Goal: Information Seeking & Learning: Check status

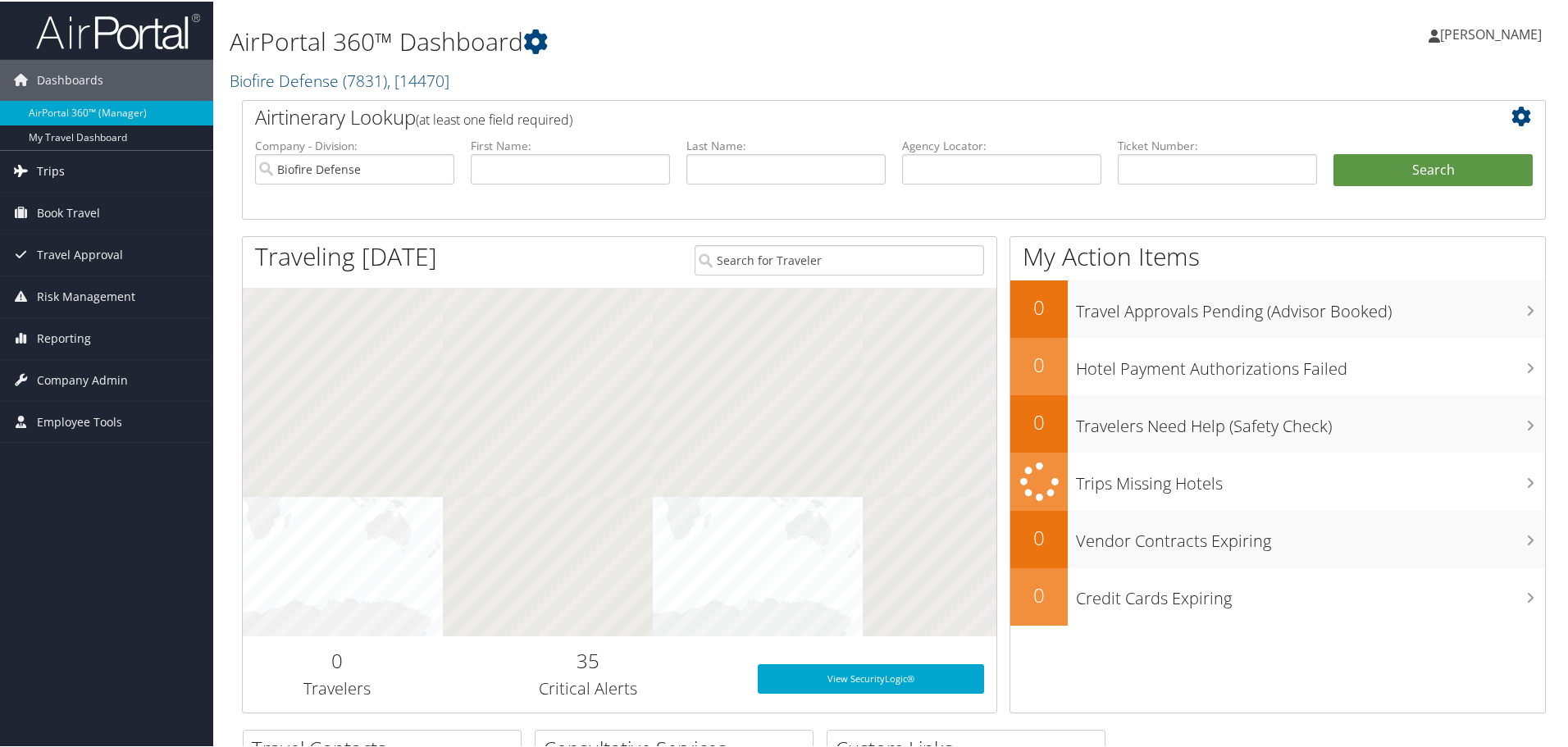
click at [80, 170] on link "Trips" at bounding box center [106, 170] width 214 height 41
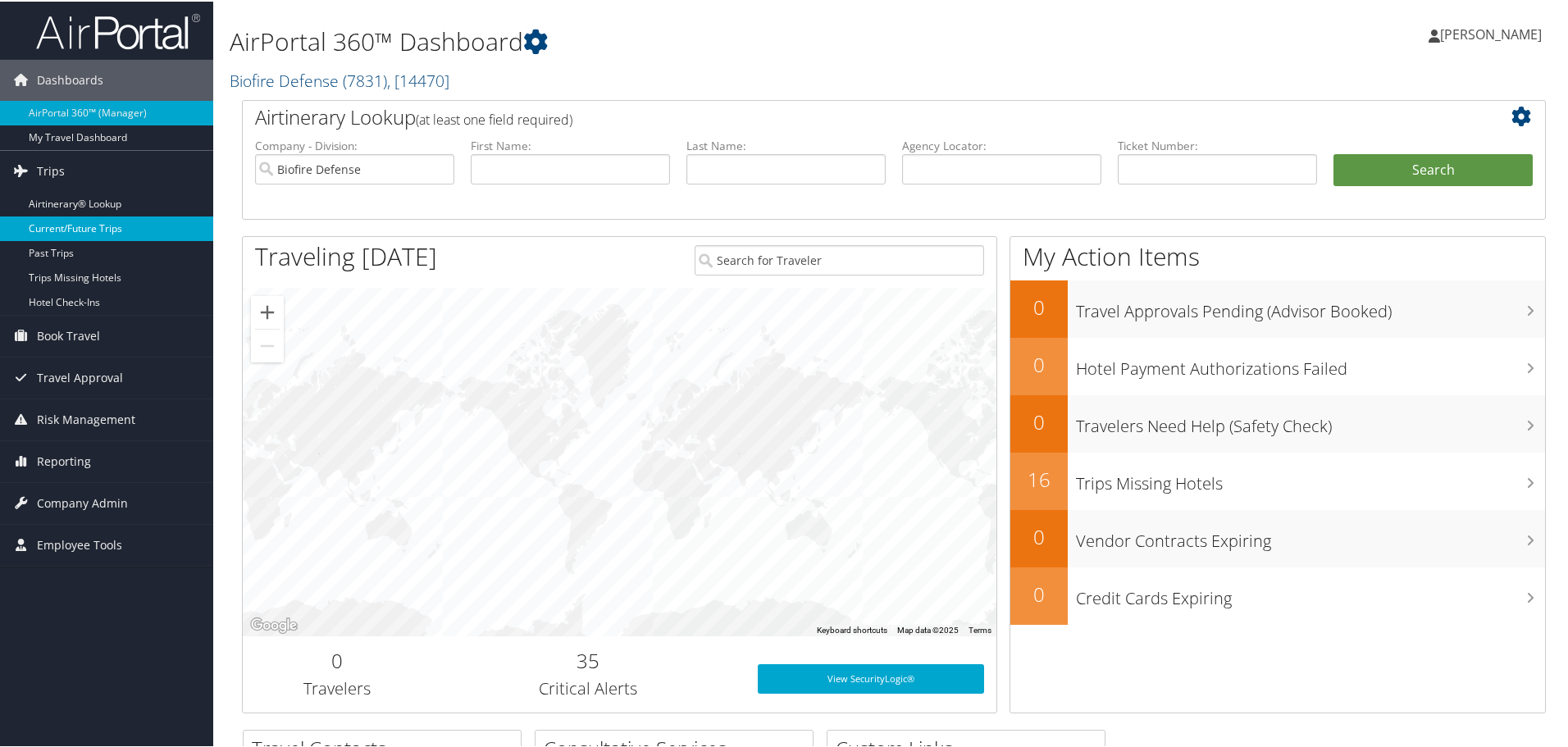
click at [102, 225] on link "Current/Future Trips" at bounding box center [106, 227] width 214 height 25
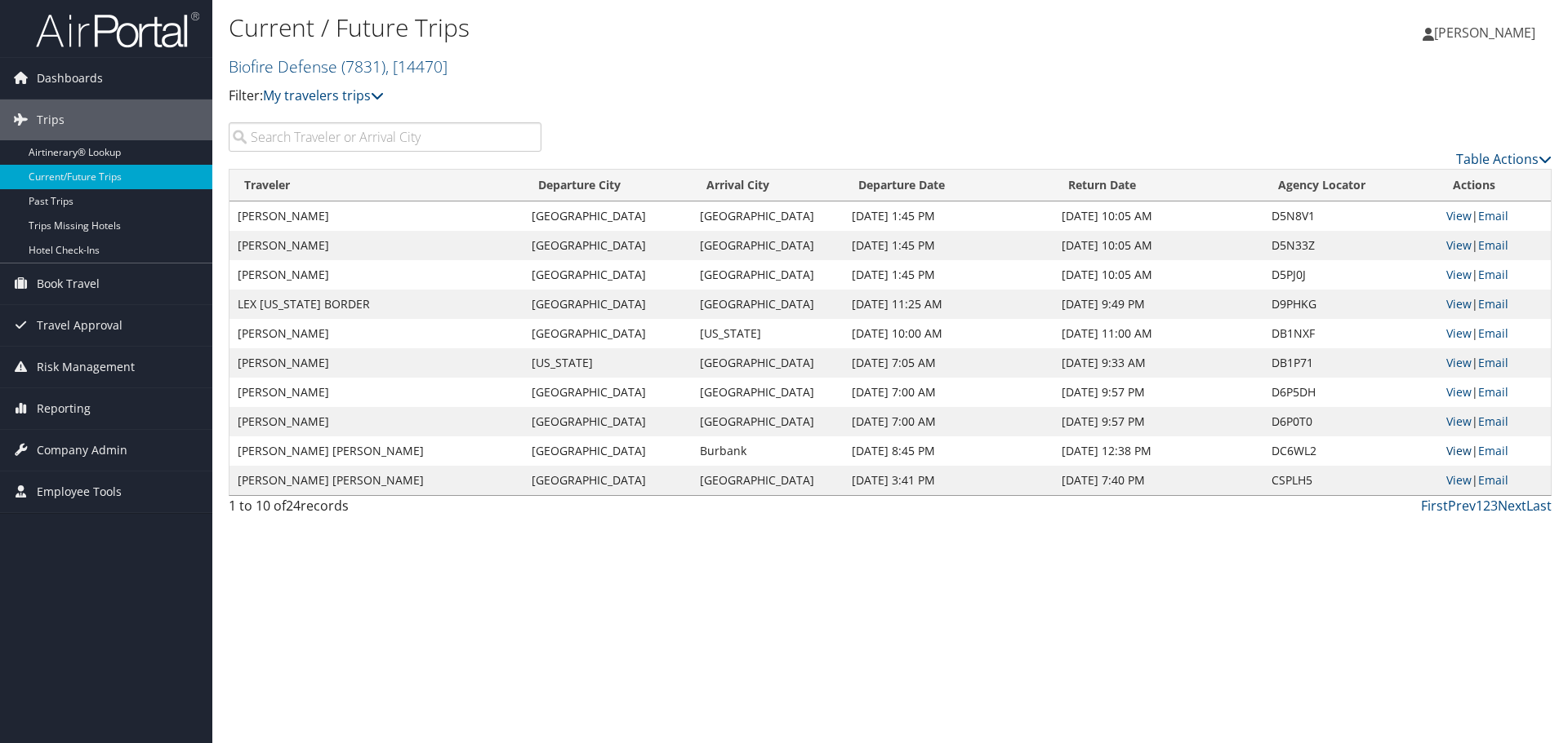
click at [1460, 447] on link "View" at bounding box center [1459, 450] width 26 height 15
click at [1514, 503] on link "Next" at bounding box center [1511, 506] width 28 height 18
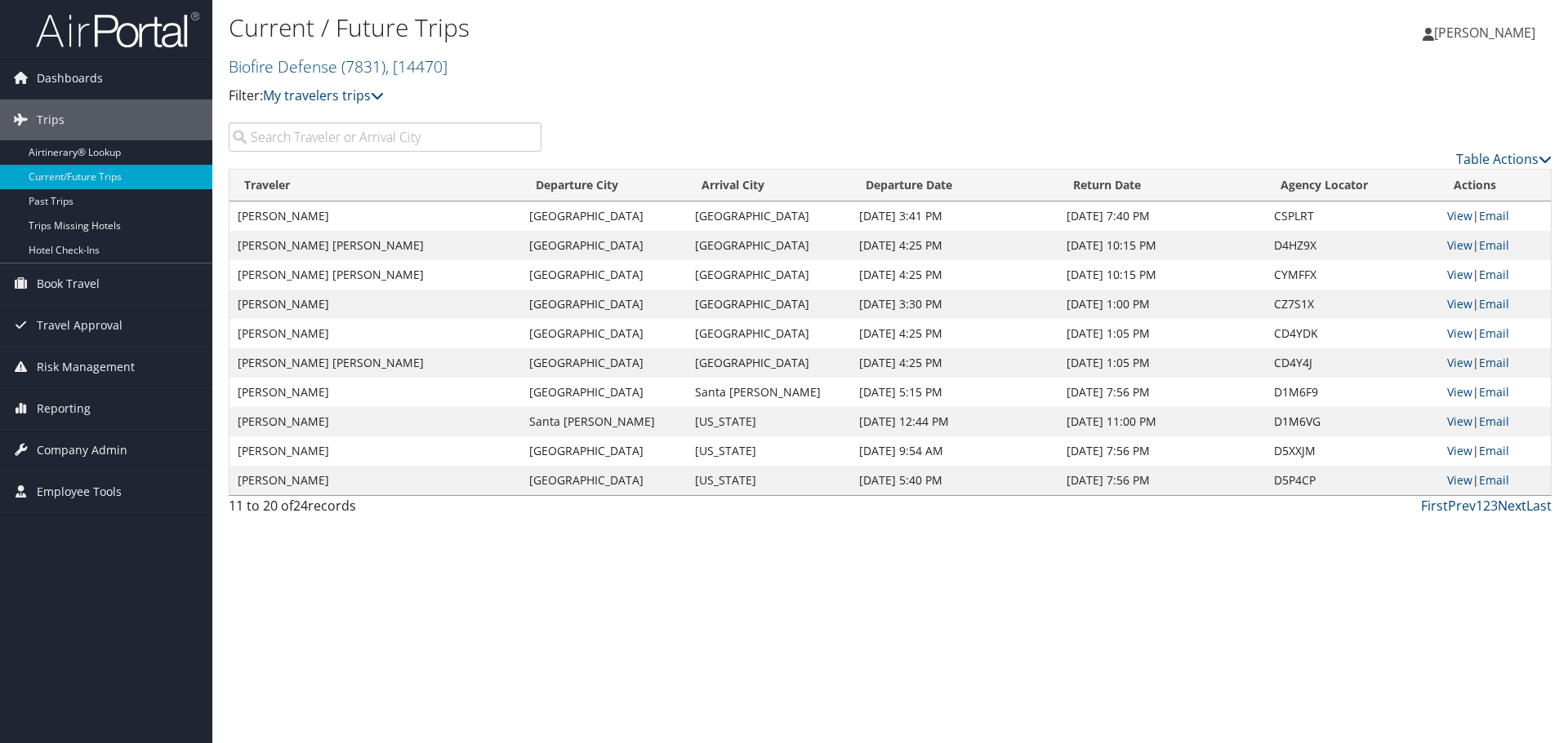
click at [1509, 503] on link "Next" at bounding box center [1511, 506] width 28 height 18
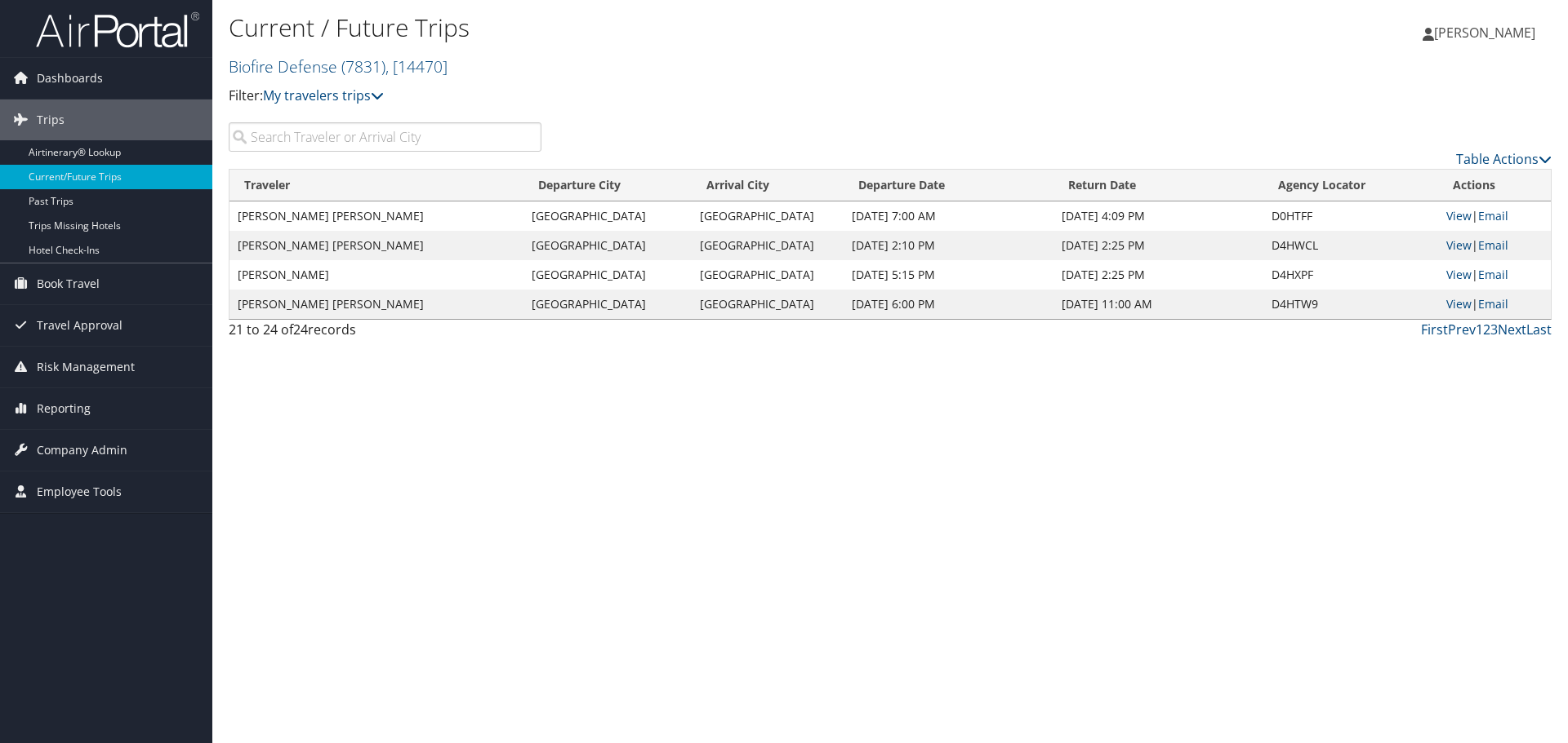
click at [1476, 329] on link "1" at bounding box center [1479, 330] width 7 height 18
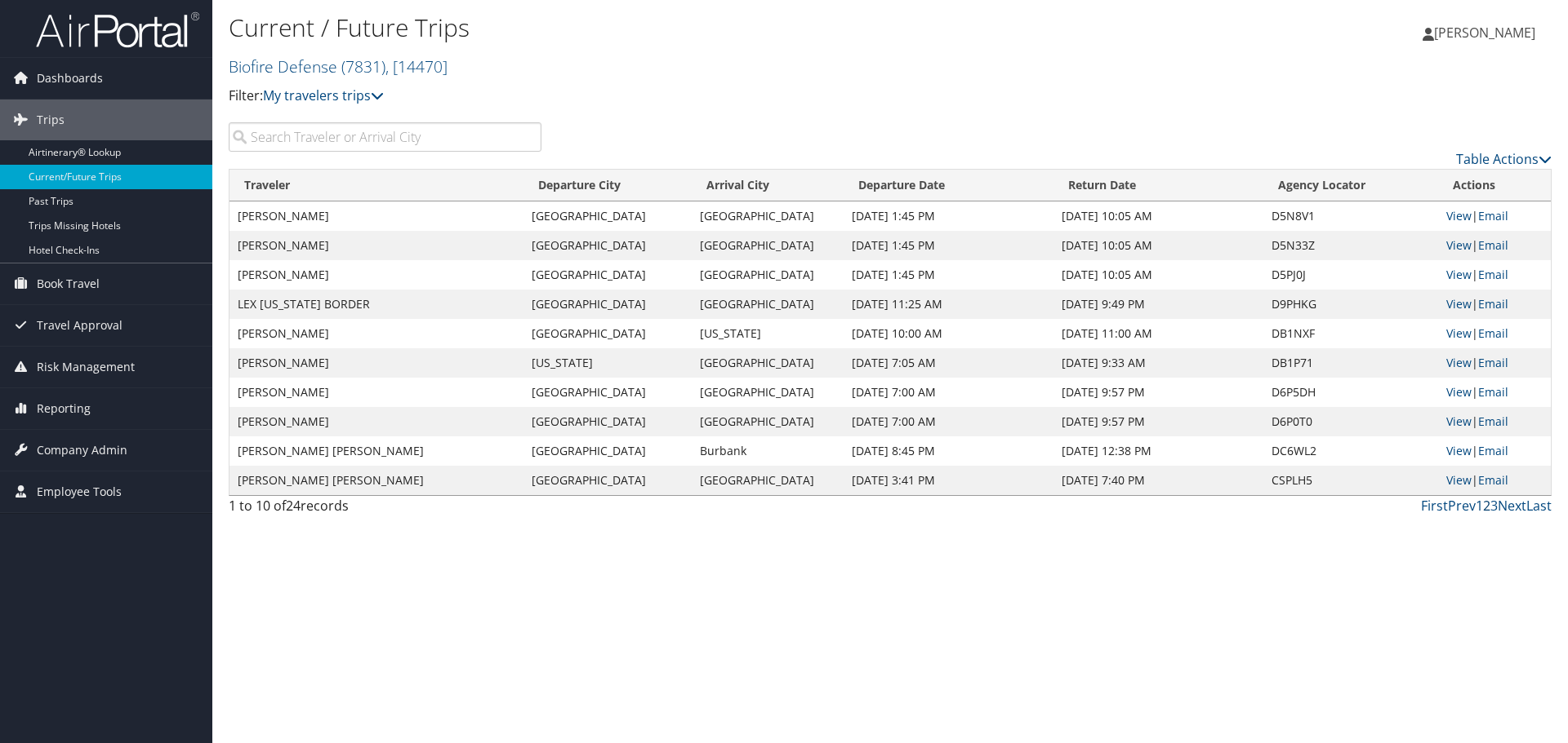
click at [1488, 509] on link "2" at bounding box center [1486, 506] width 7 height 18
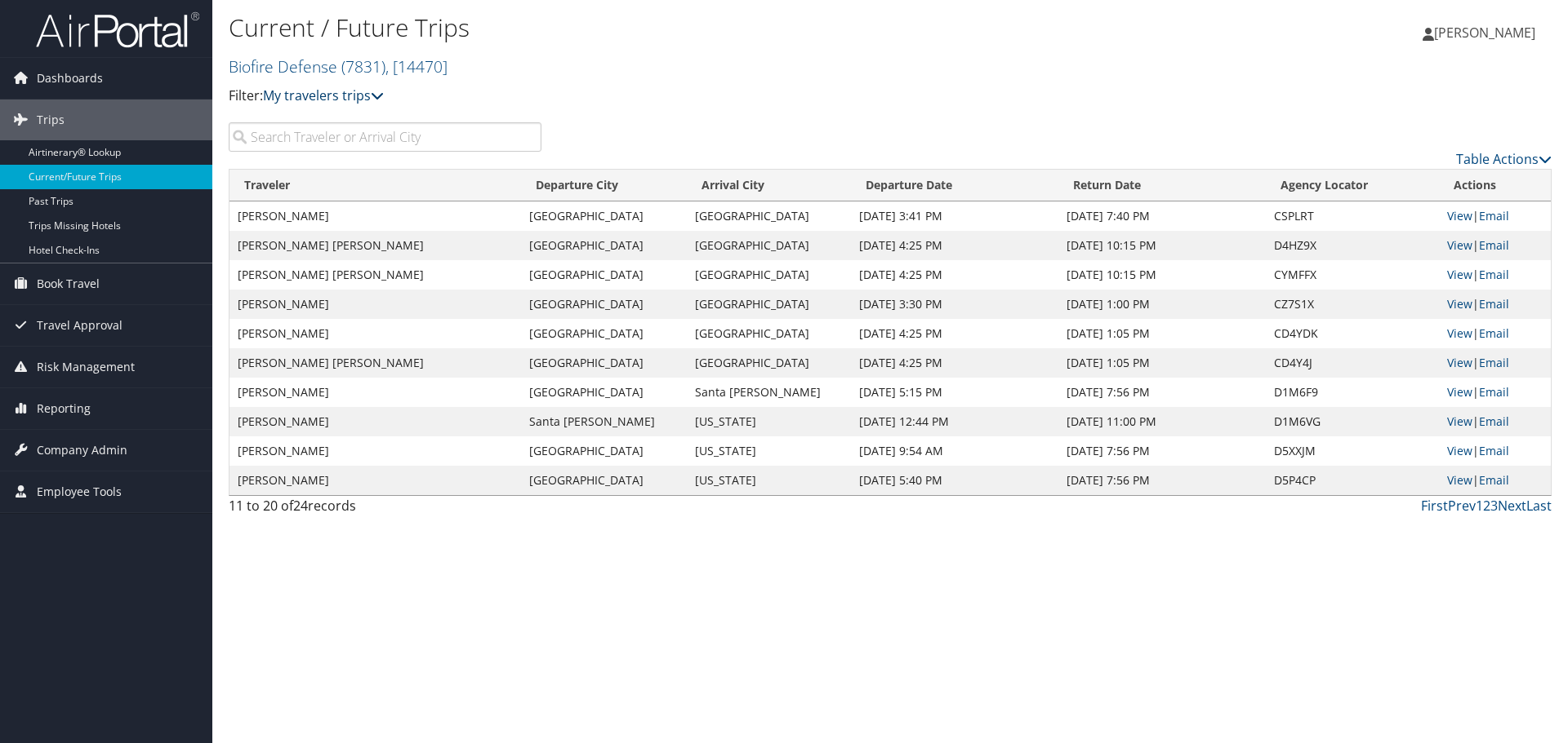
click at [384, 96] on icon at bounding box center [377, 96] width 13 height 13
click at [61, 406] on span "Reporting" at bounding box center [63, 408] width 54 height 41
click at [78, 433] on link "Unused Tickets" at bounding box center [106, 441] width 213 height 25
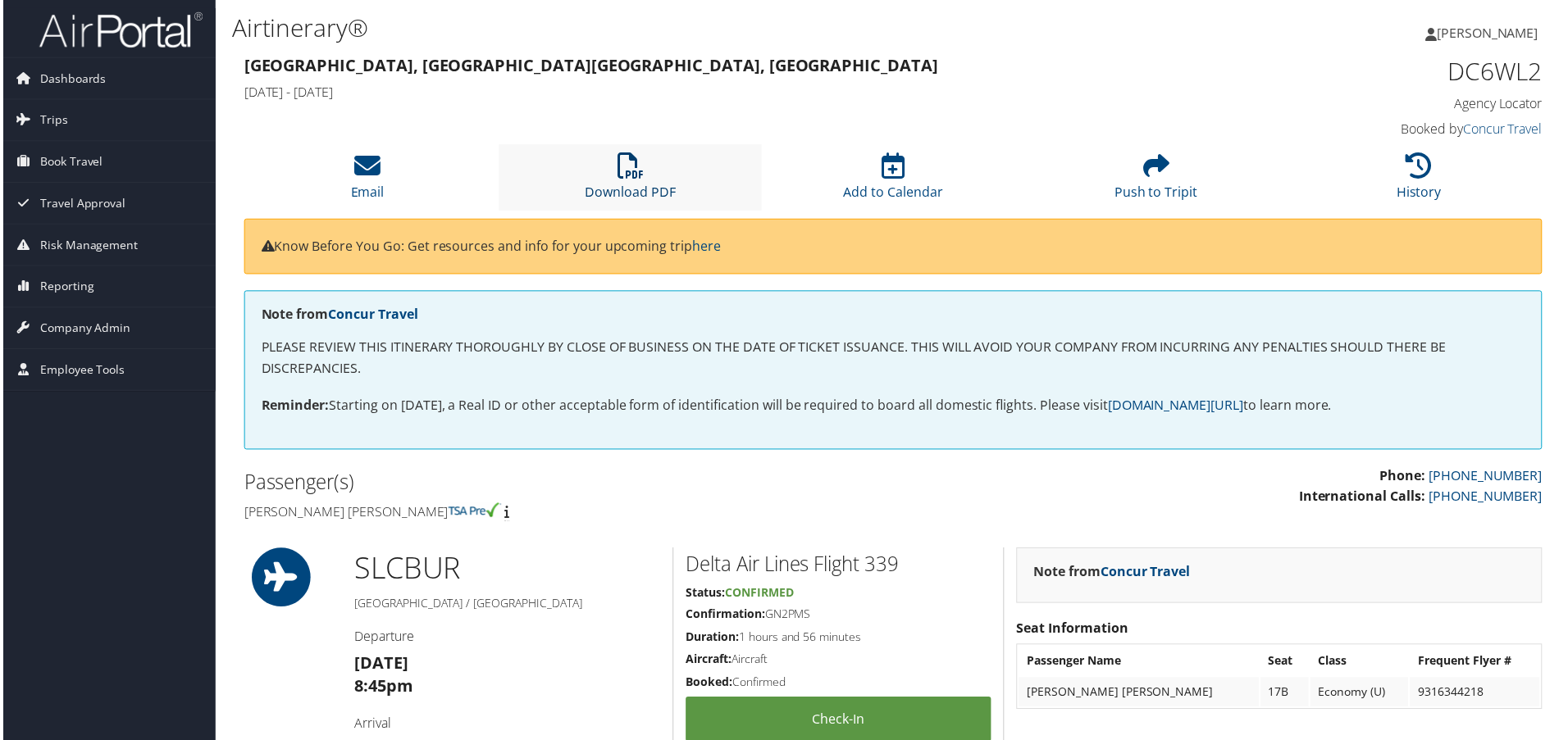
click at [630, 167] on icon at bounding box center [630, 166] width 27 height 27
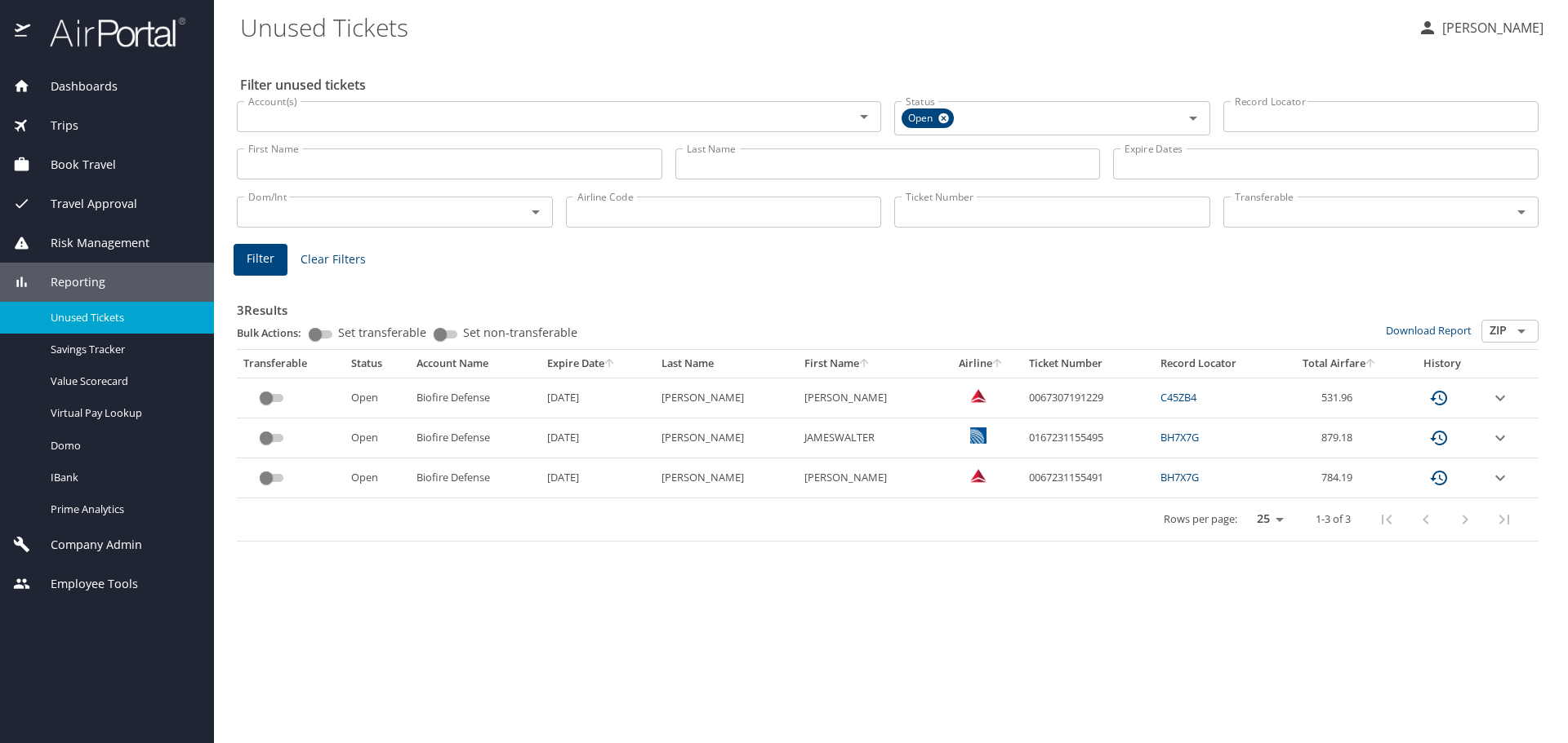
click at [78, 118] on div "Trips" at bounding box center [107, 126] width 188 height 18
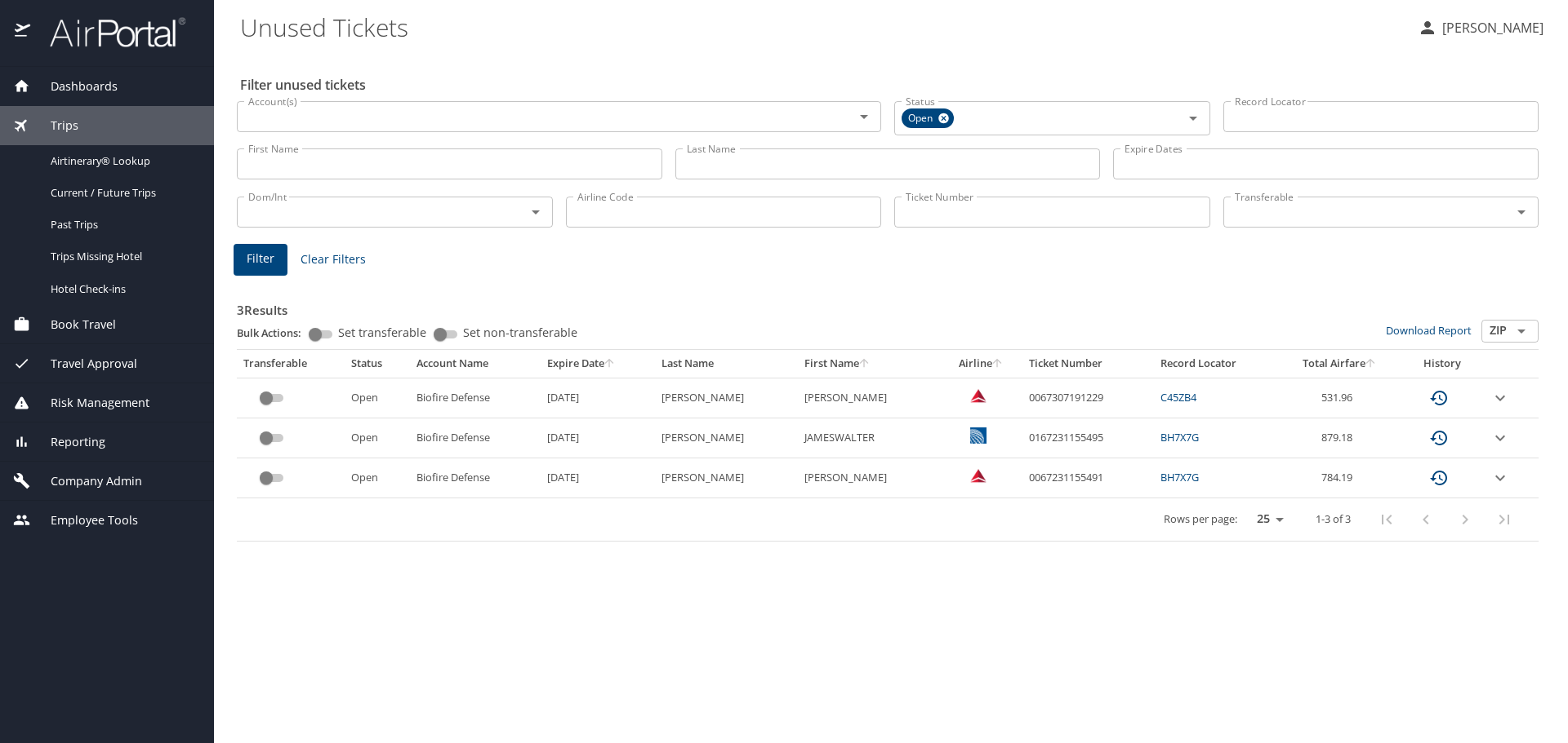
click at [75, 114] on div "Trips" at bounding box center [107, 125] width 214 height 39
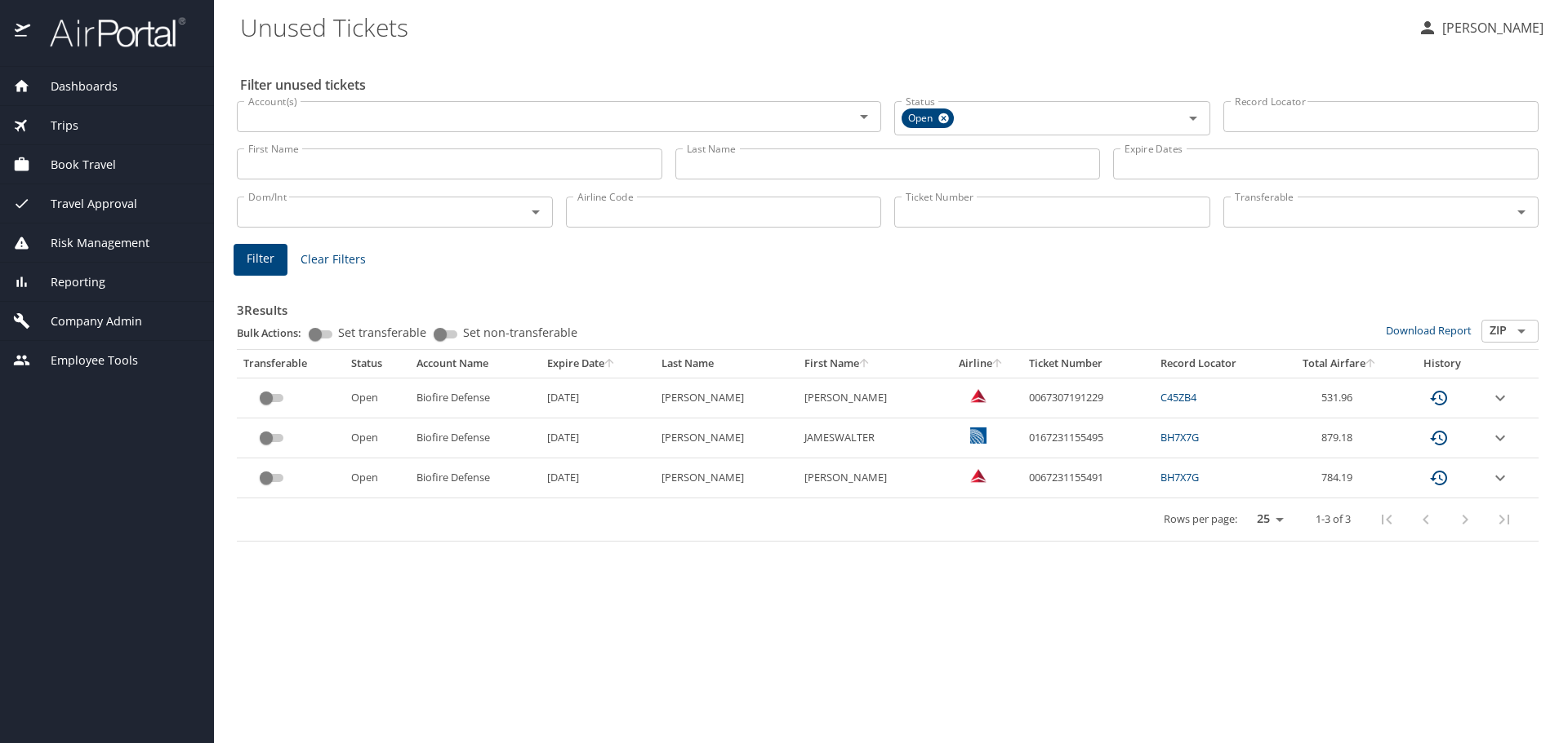
click at [67, 201] on span "Travel Approval" at bounding box center [83, 204] width 107 height 18
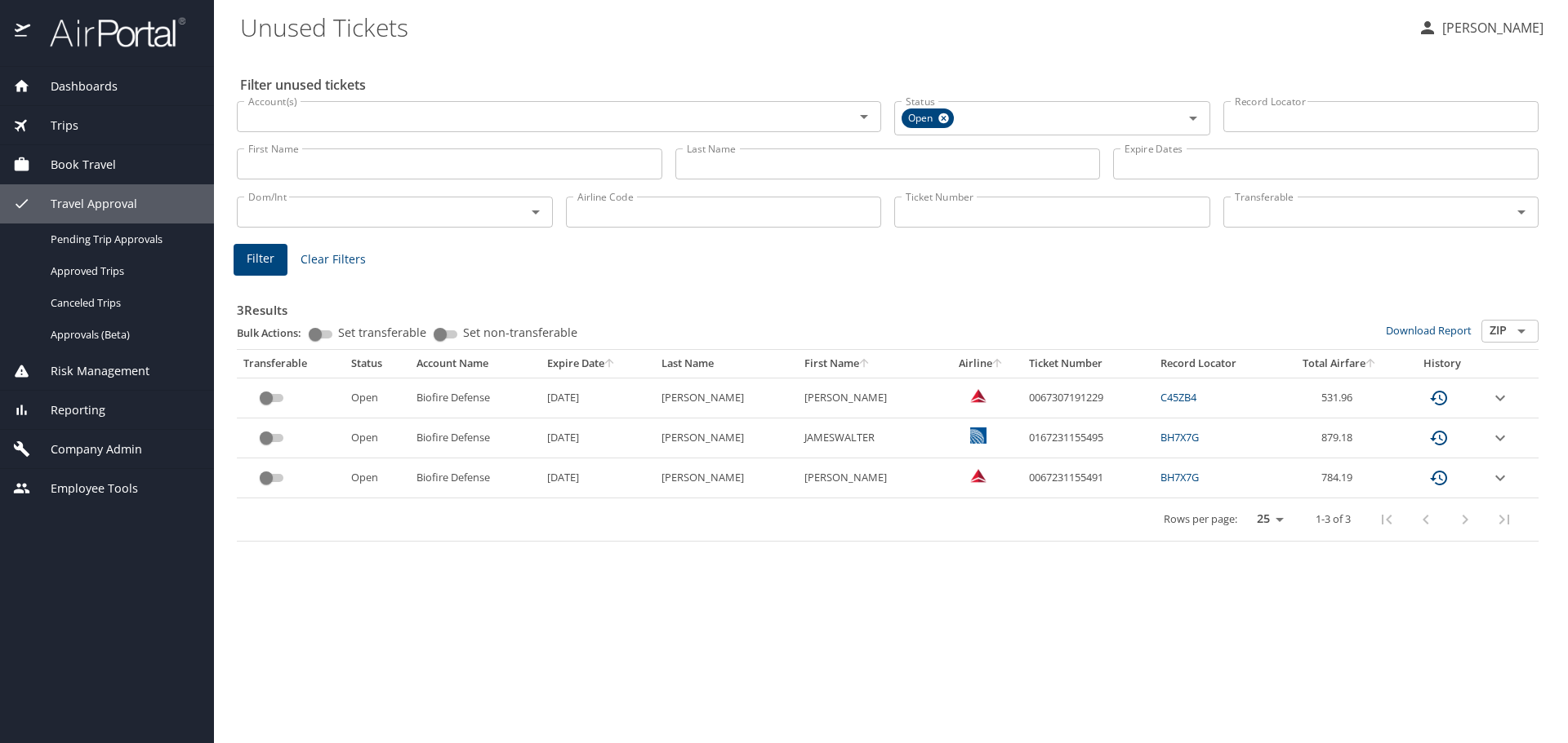
click at [91, 402] on span "Reporting" at bounding box center [67, 410] width 75 height 18
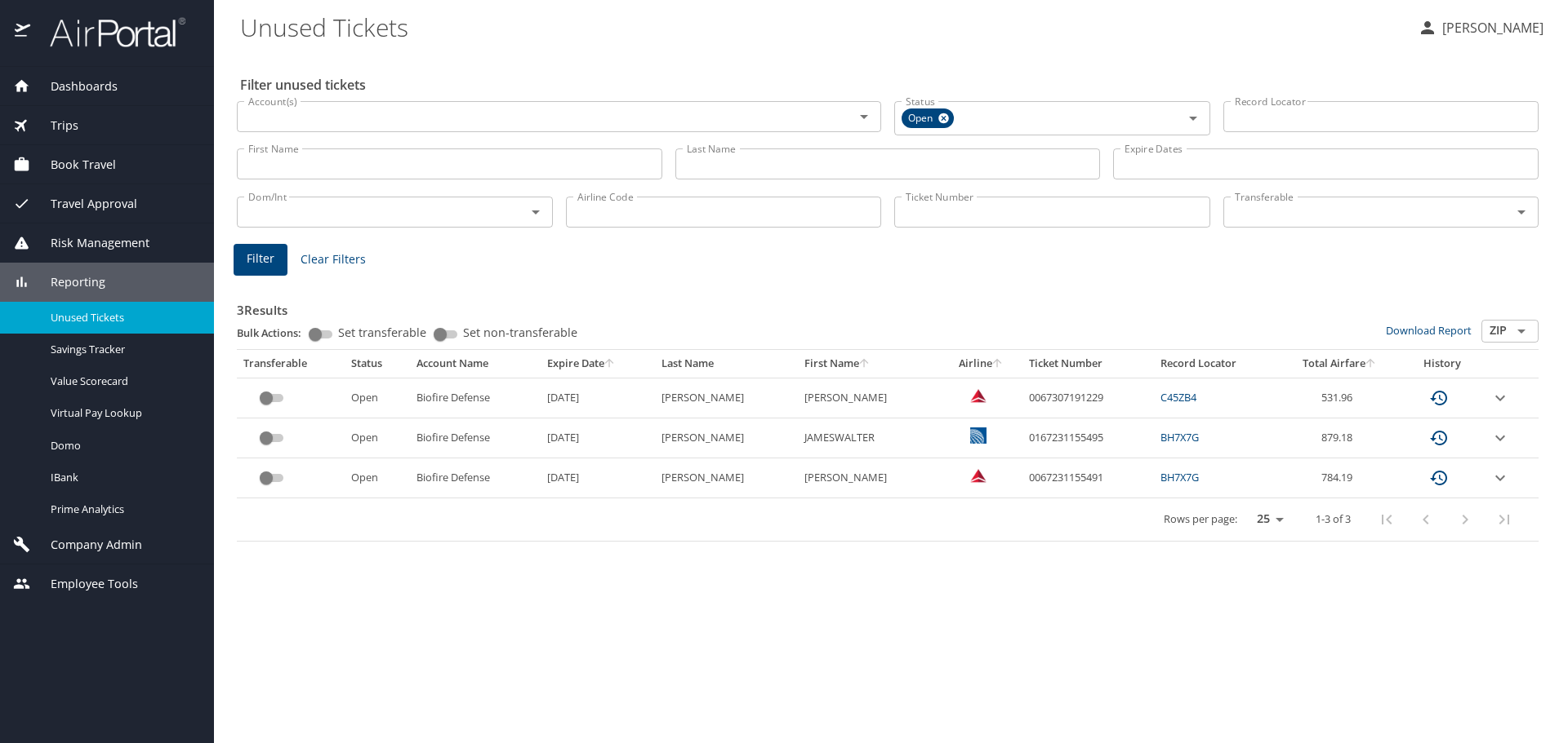
click at [92, 160] on span "Book Travel" at bounding box center [73, 165] width 86 height 18
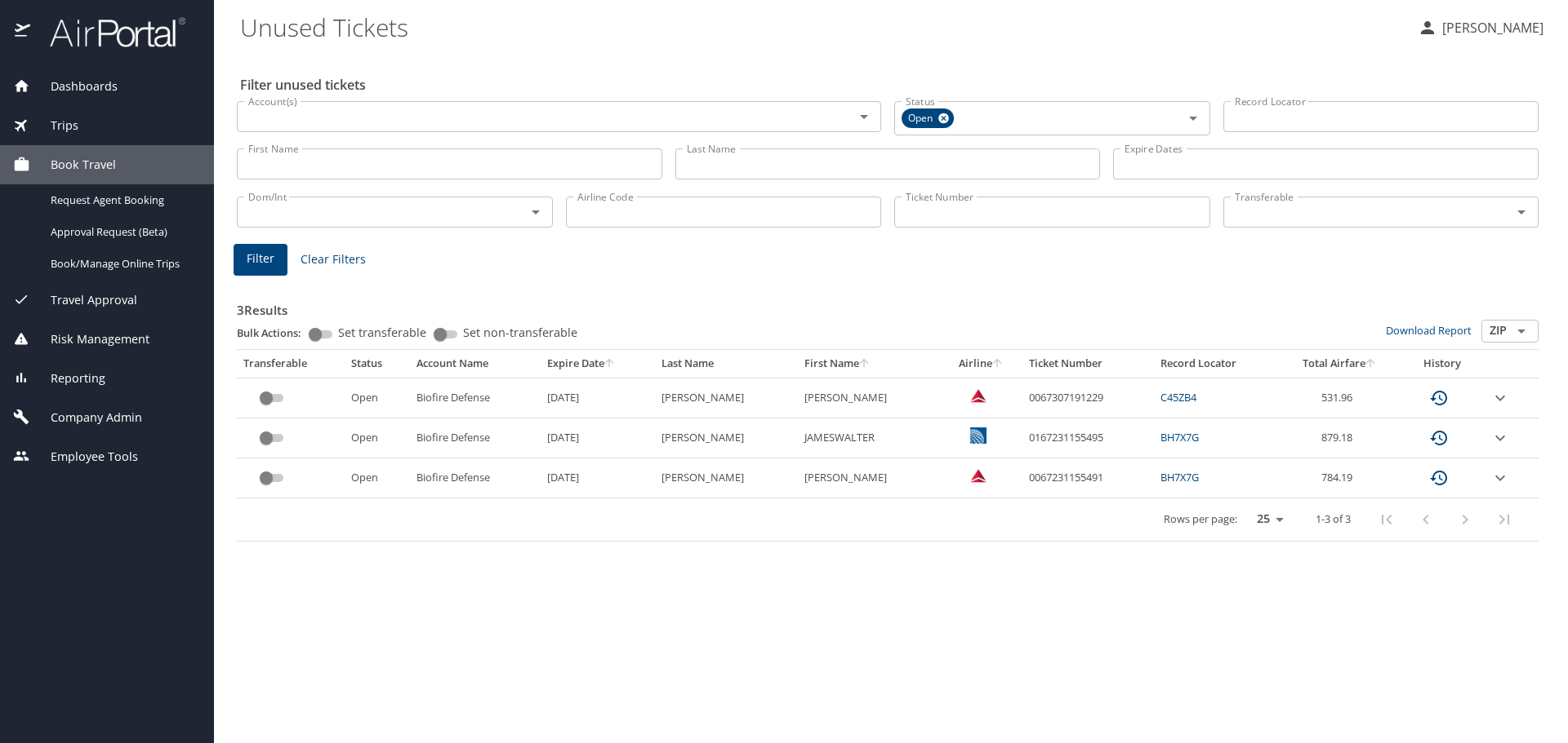
click at [89, 108] on div "Trips" at bounding box center [107, 125] width 214 height 39
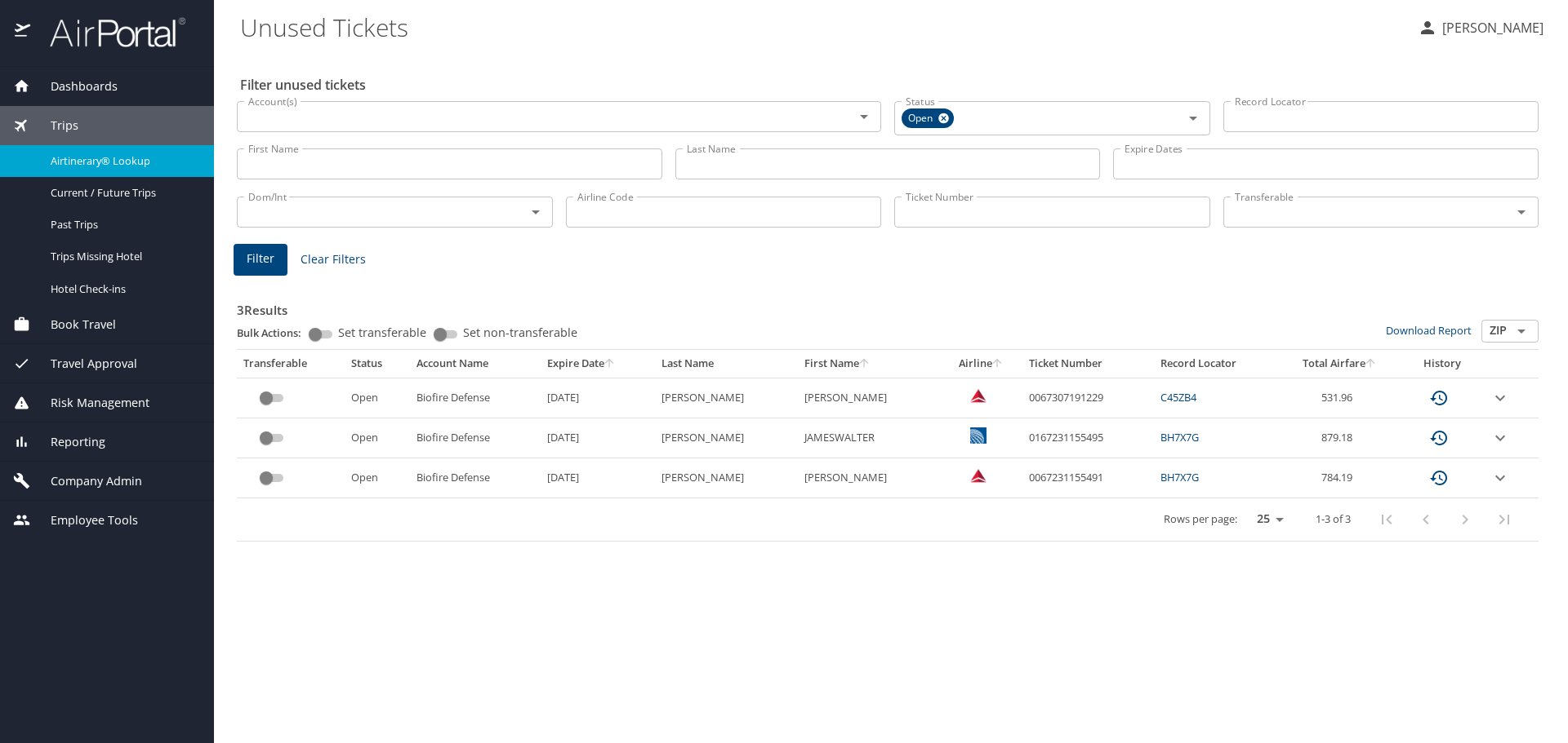
click at [98, 163] on span "Airtinerary® Lookup" at bounding box center [122, 160] width 144 height 15
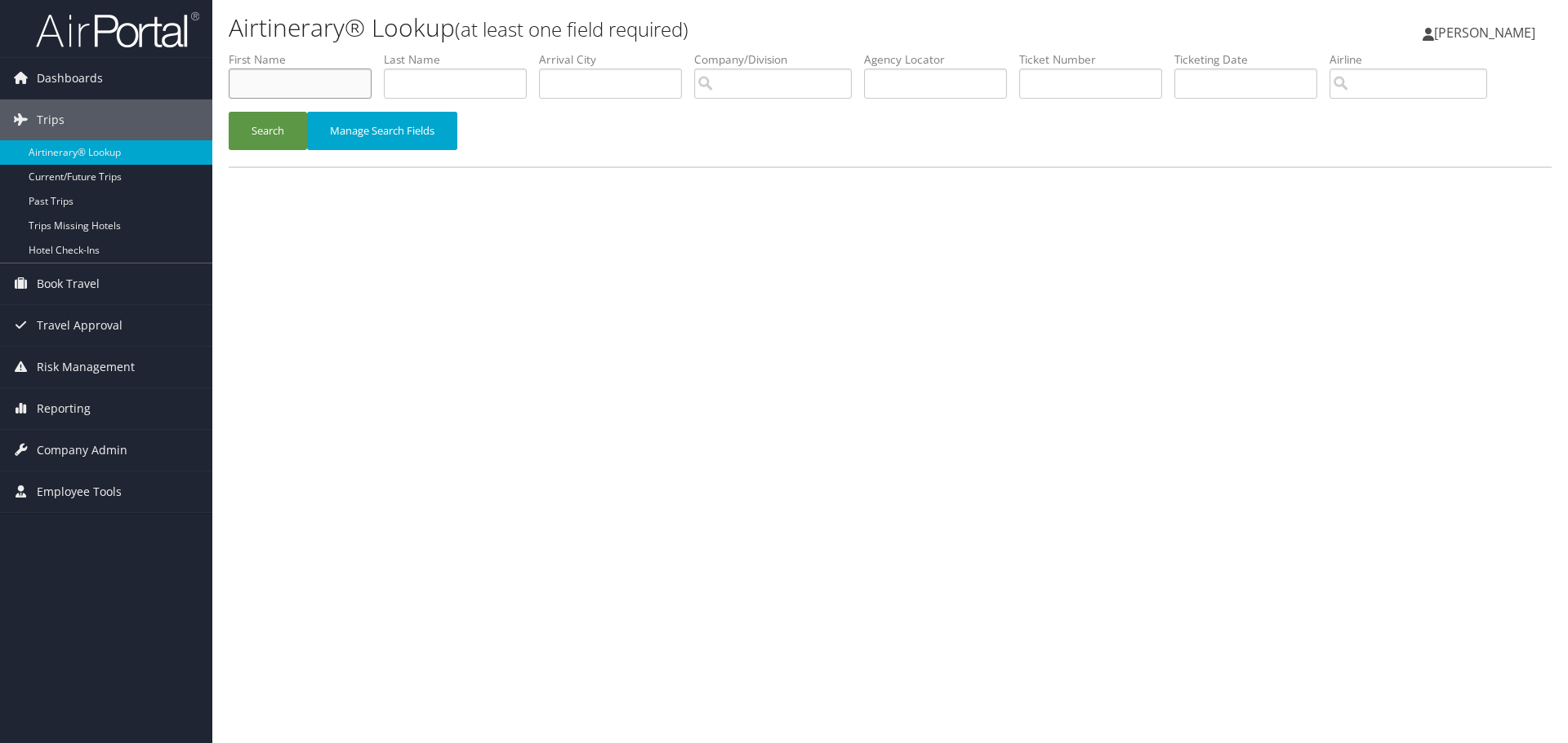
click at [296, 83] on input "text" at bounding box center [300, 83] width 143 height 30
type input "eric"
type input "turnbow"
click at [268, 135] on button "Search" at bounding box center [268, 131] width 78 height 38
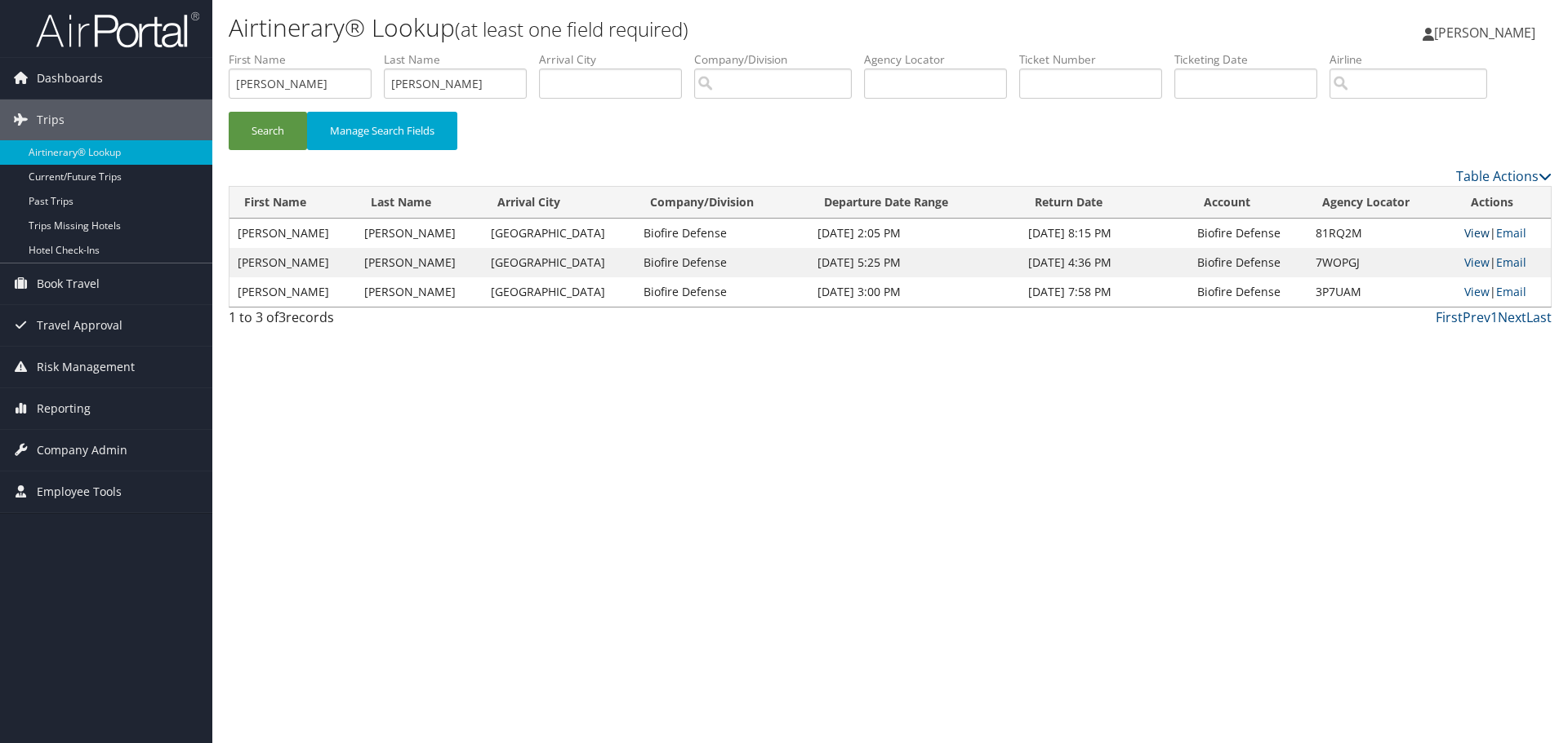
click at [1465, 230] on link "View" at bounding box center [1477, 232] width 26 height 15
click at [300, 95] on input "eric" at bounding box center [300, 83] width 143 height 30
type input "e"
type input "Ryan"
click at [470, 77] on input "turnbow" at bounding box center [455, 83] width 143 height 30
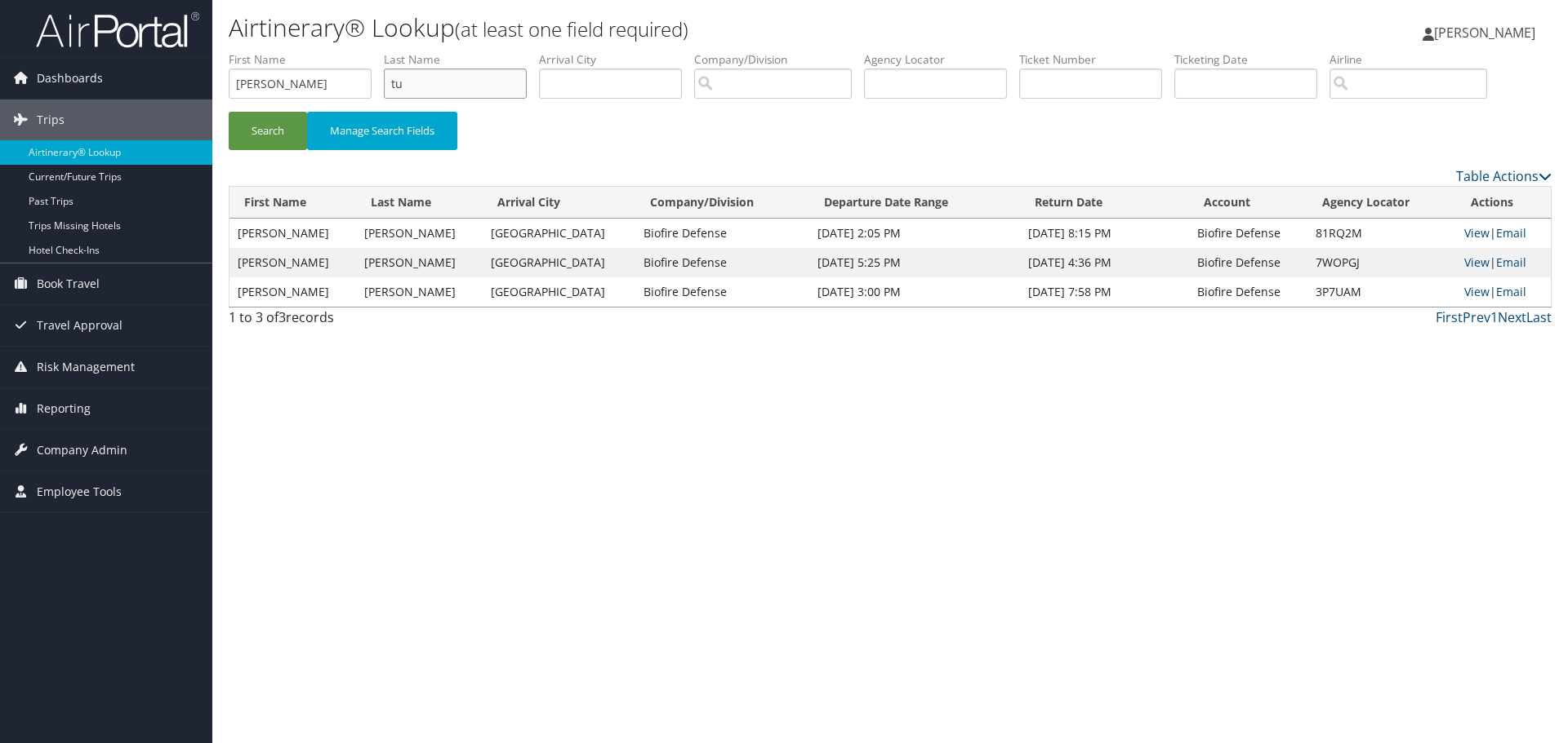
type input "t"
type input "Gregerson"
click at [277, 135] on button "Search" at bounding box center [268, 131] width 78 height 38
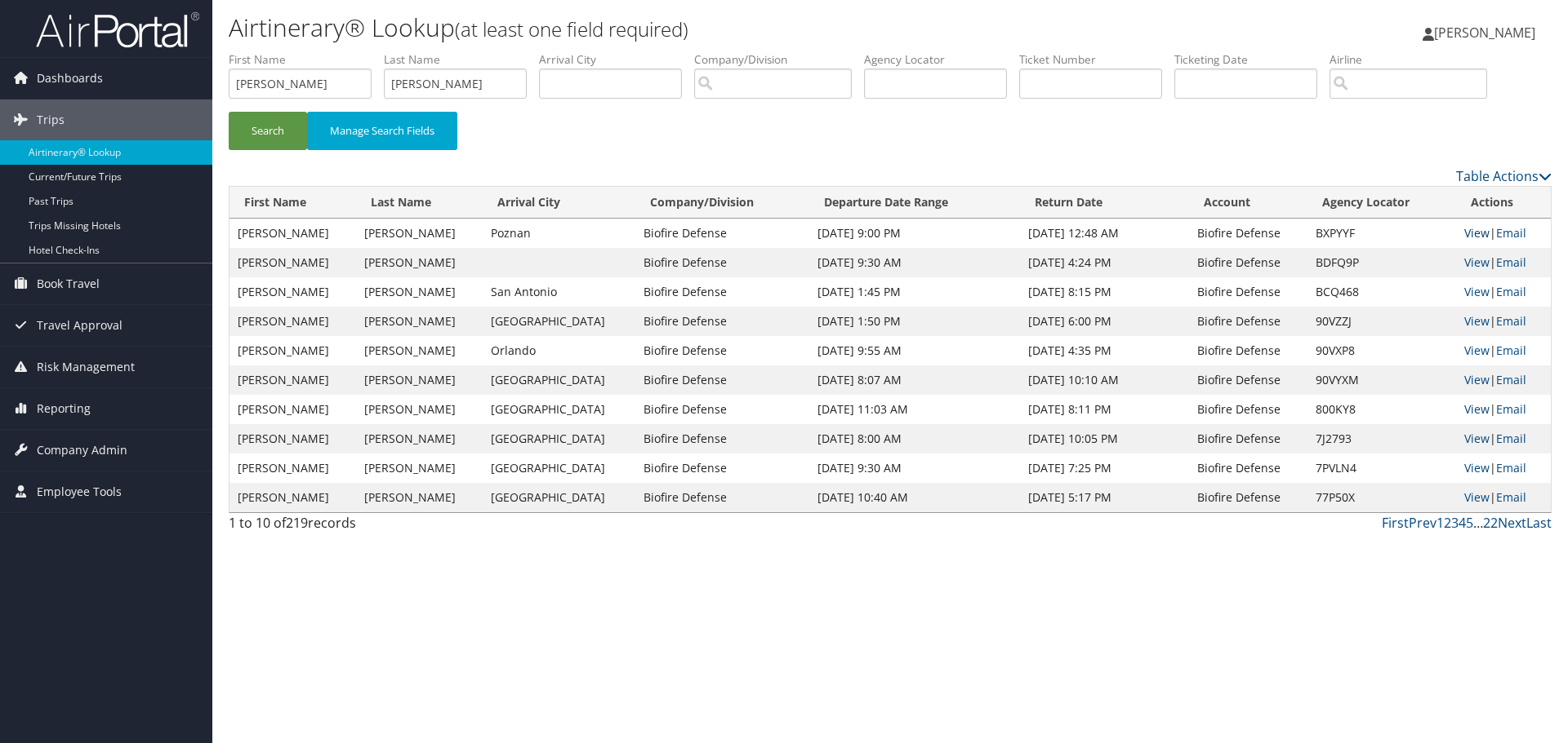
click at [1464, 226] on link "View" at bounding box center [1477, 232] width 26 height 15
click at [1469, 261] on link "View" at bounding box center [1477, 262] width 26 height 15
click at [1472, 288] on link "View" at bounding box center [1477, 291] width 26 height 15
click at [66, 402] on span "Reporting" at bounding box center [63, 408] width 54 height 41
click at [86, 440] on link "Unused Tickets" at bounding box center [106, 441] width 213 height 25
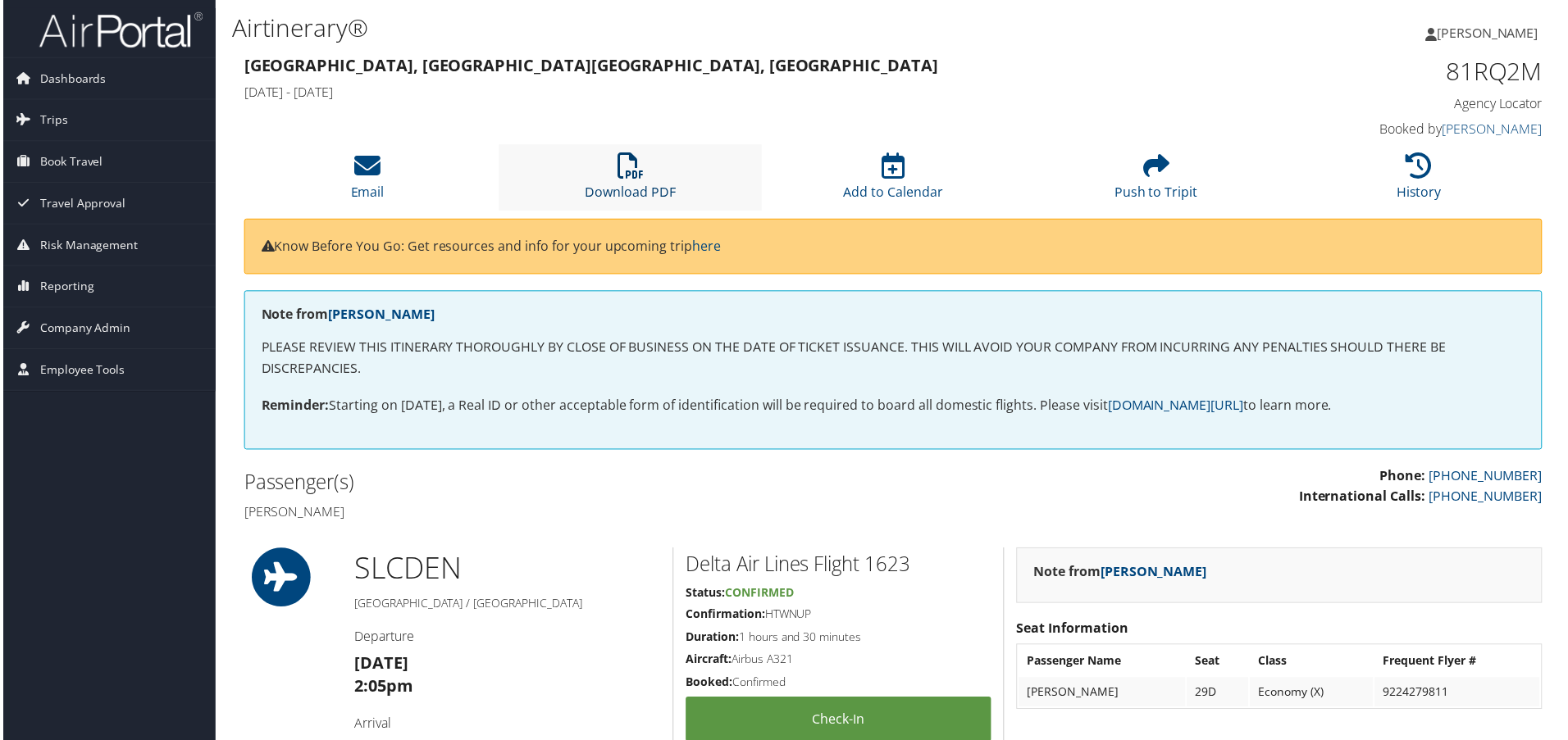
click at [617, 172] on icon at bounding box center [630, 166] width 27 height 27
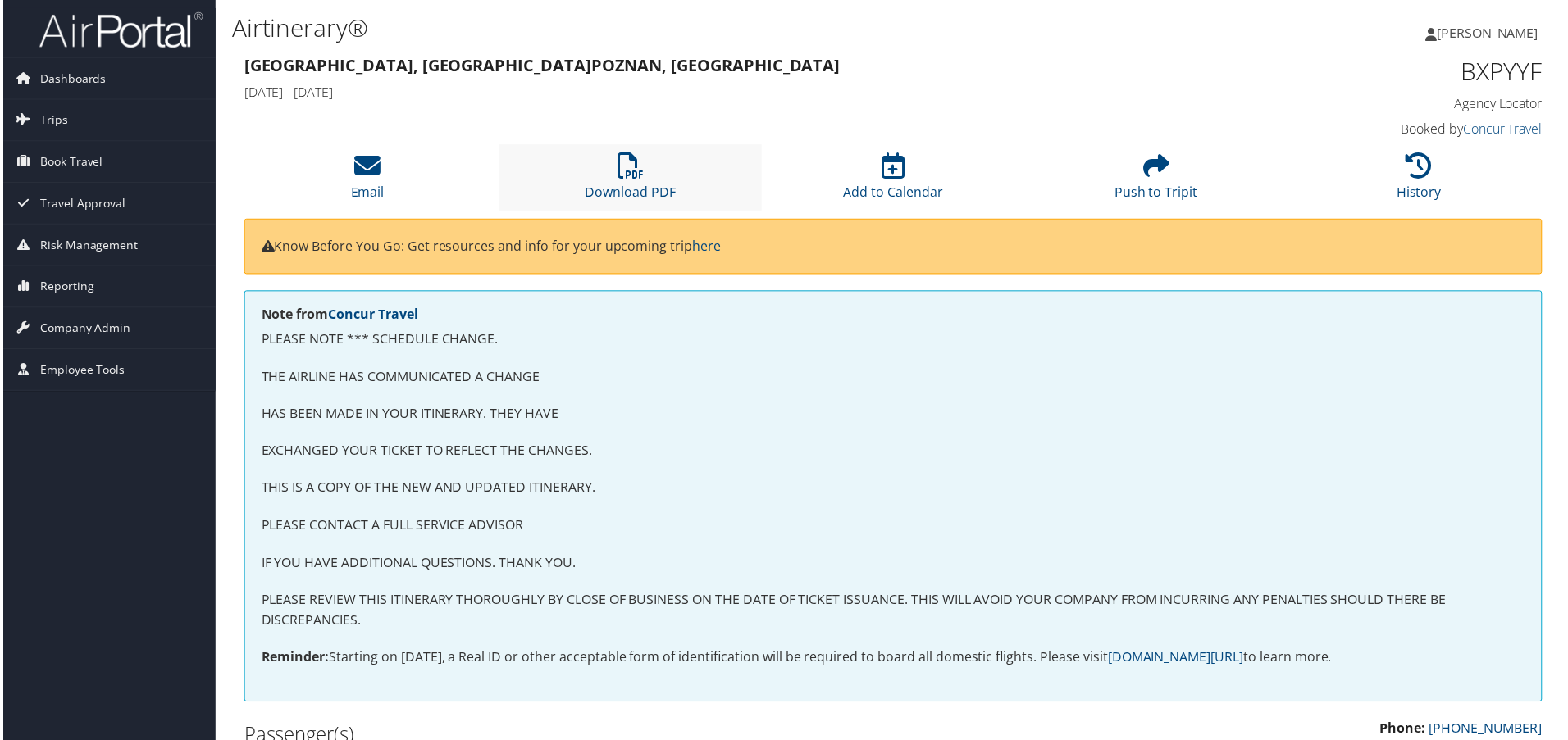
click at [656, 170] on li "Download PDF" at bounding box center [630, 178] width 264 height 67
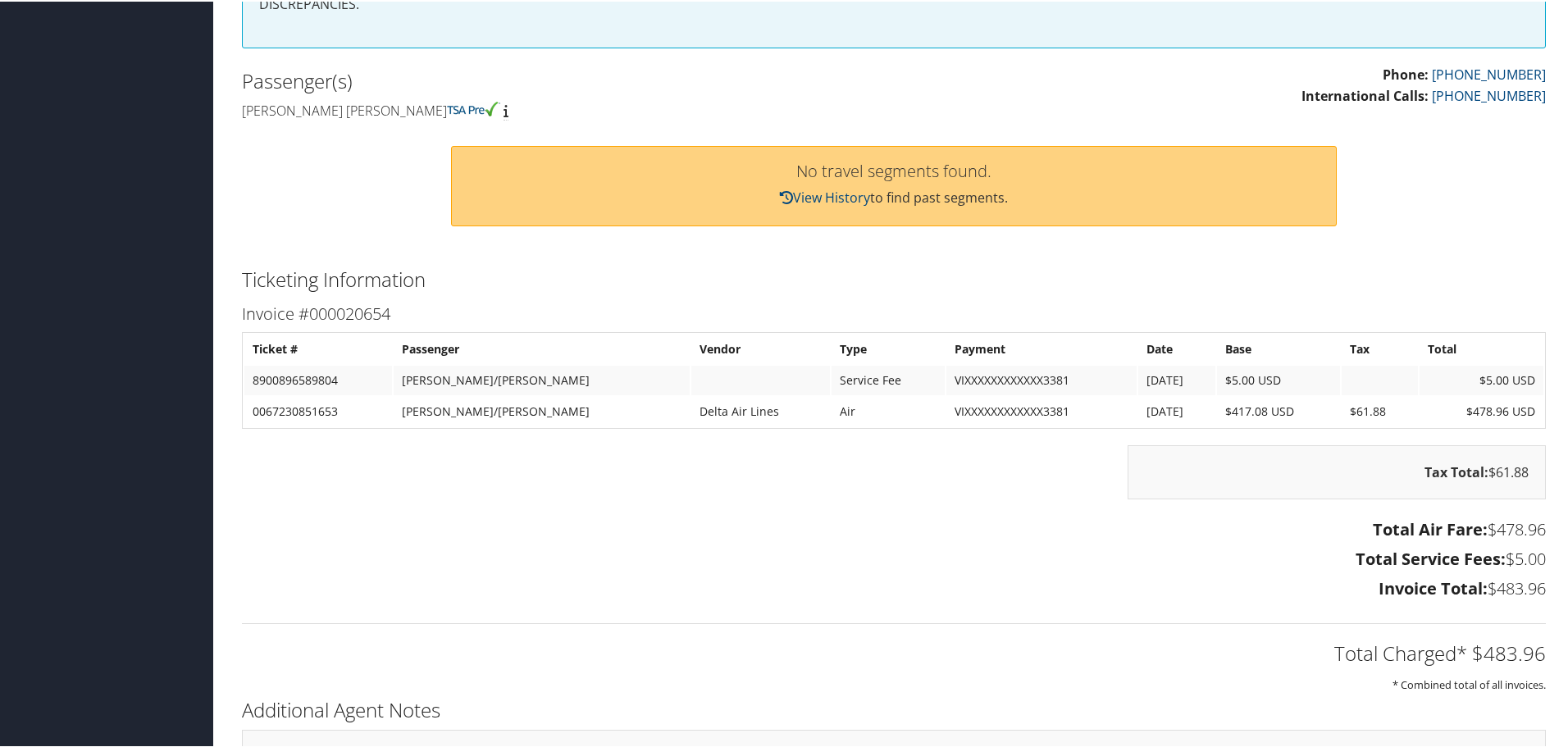
scroll to position [714, 0]
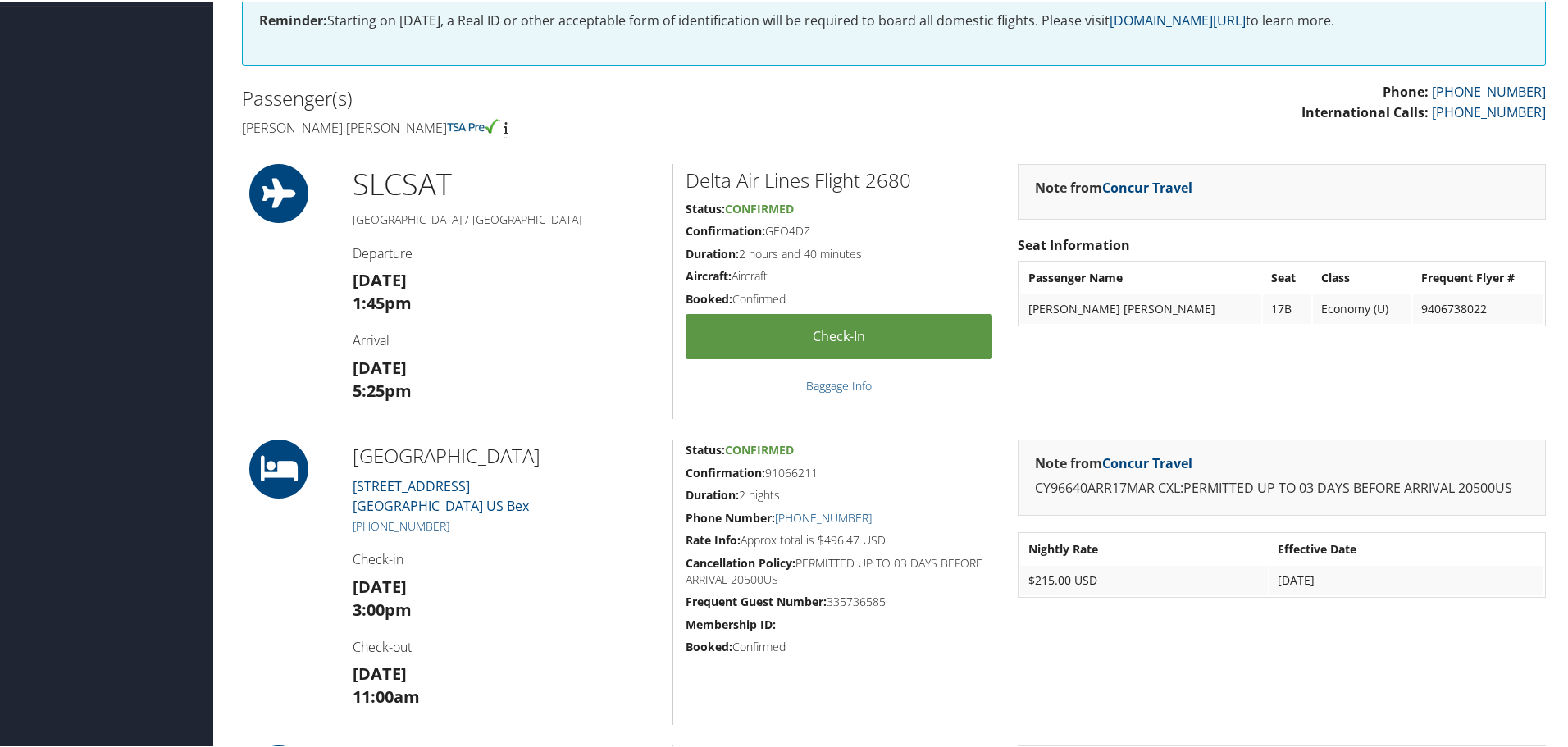
scroll to position [82, 0]
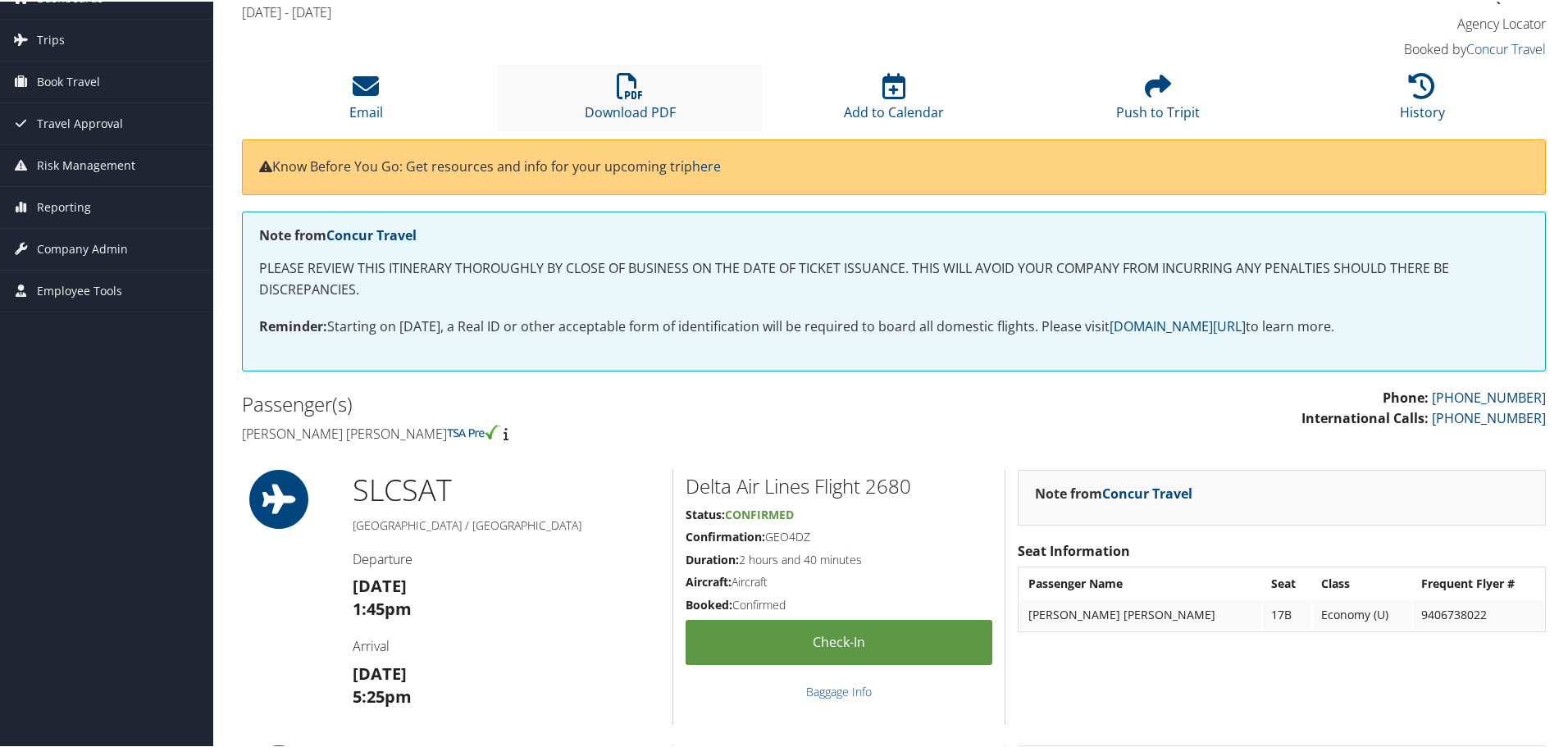
click at [653, 92] on li "Download PDF" at bounding box center [630, 96] width 264 height 67
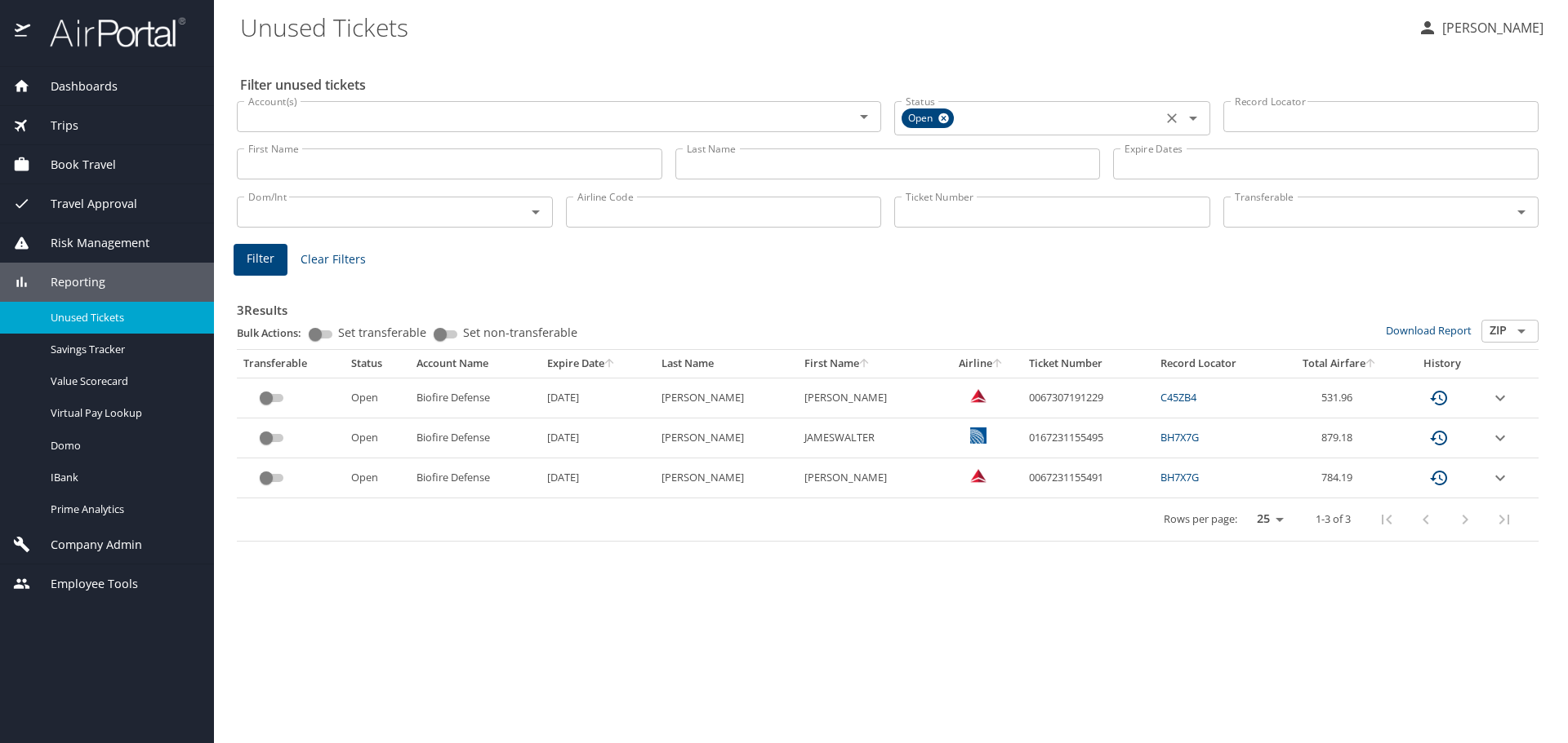
click at [1199, 115] on icon "Open" at bounding box center [1192, 118] width 19 height 19
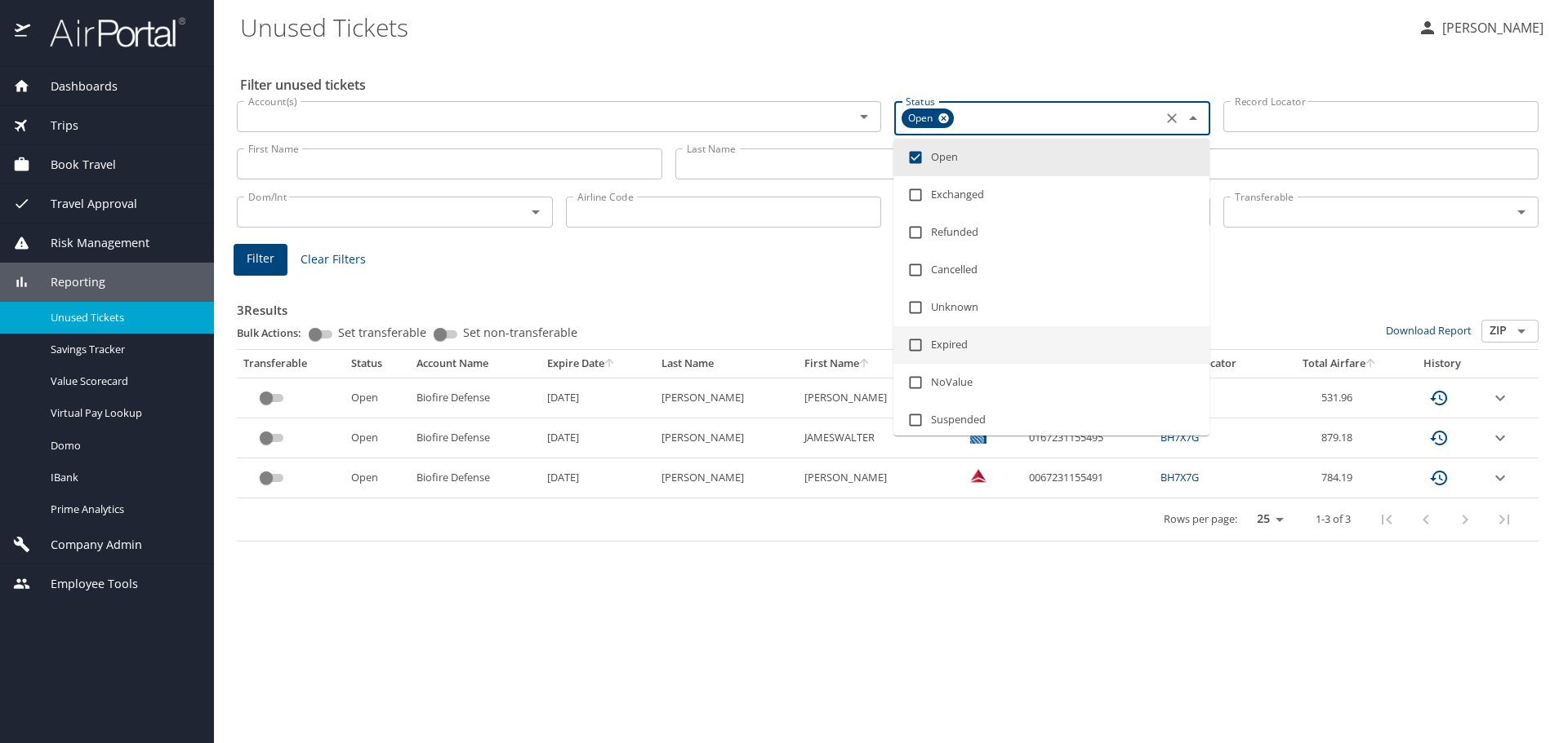
click at [919, 340] on input "checkbox" at bounding box center [915, 346] width 31 height 31
checkbox input "true"
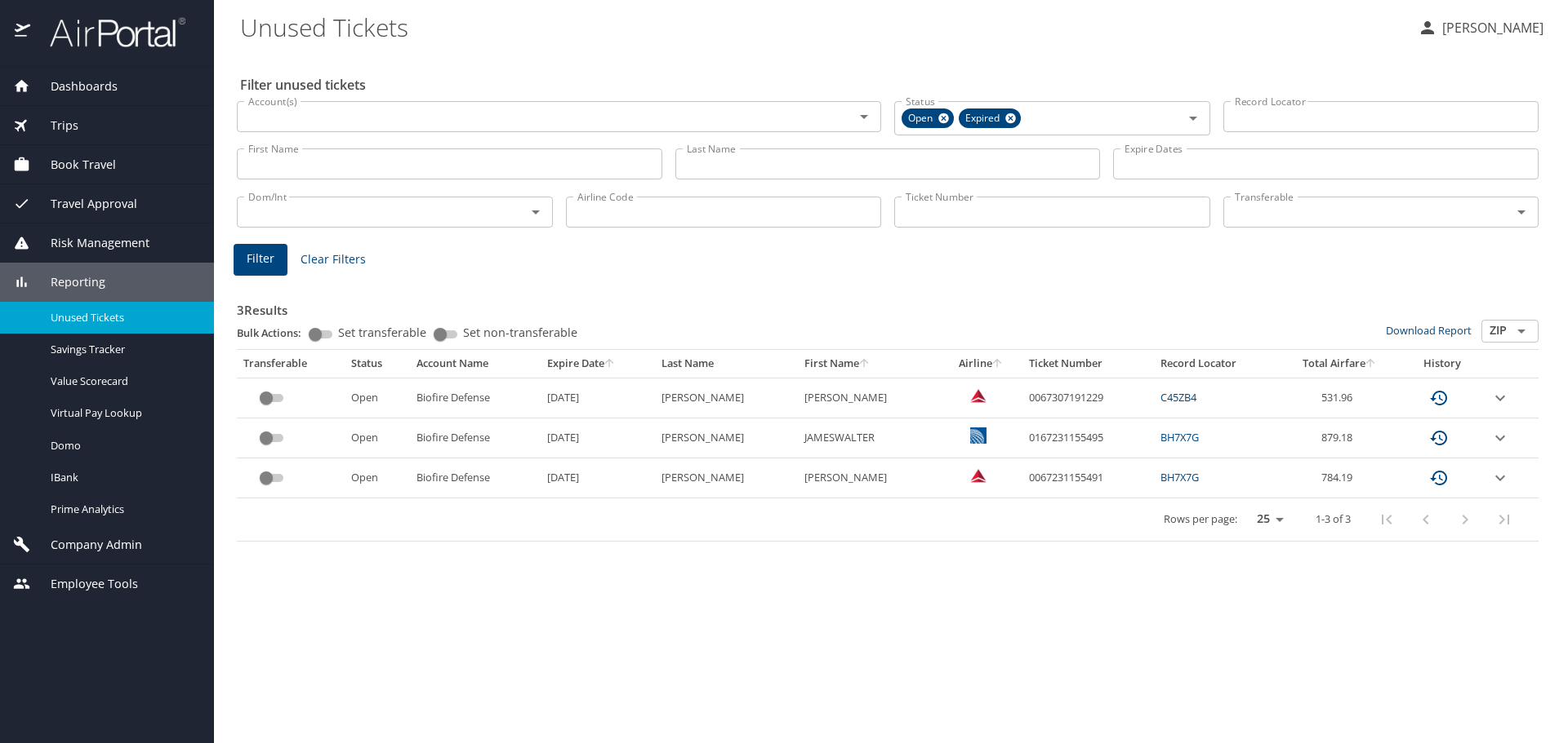
click at [1101, 51] on Tickets "Unused Tickets" at bounding box center [822, 26] width 1164 height 50
click at [256, 254] on span "Filter" at bounding box center [260, 259] width 27 height 20
